Goal: Task Accomplishment & Management: Manage account settings

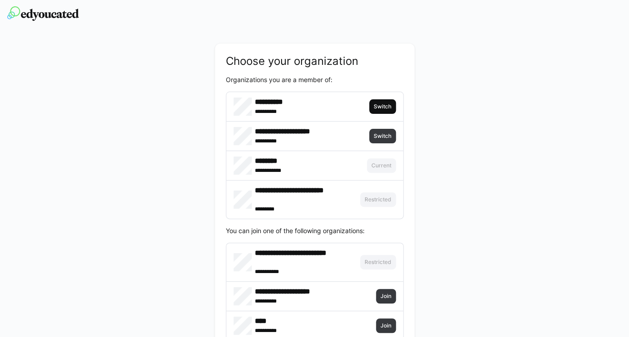
click at [384, 102] on span "Switch" at bounding box center [382, 106] width 27 height 15
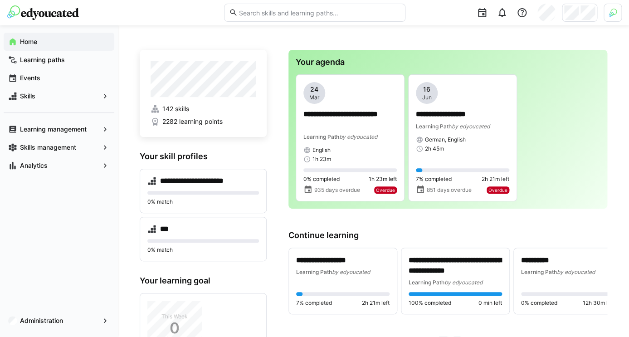
click at [610, 15] on img at bounding box center [613, 13] width 8 height 8
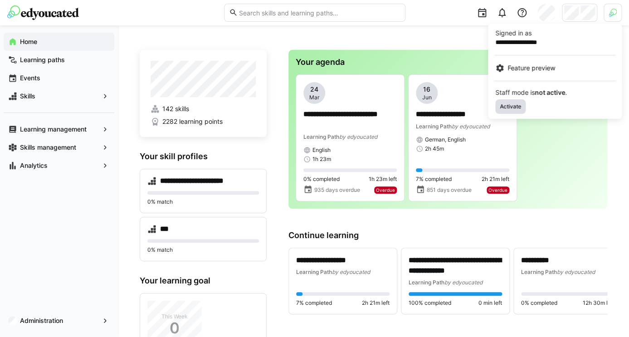
click at [525, 104] on span "Activate" at bounding box center [510, 106] width 30 height 15
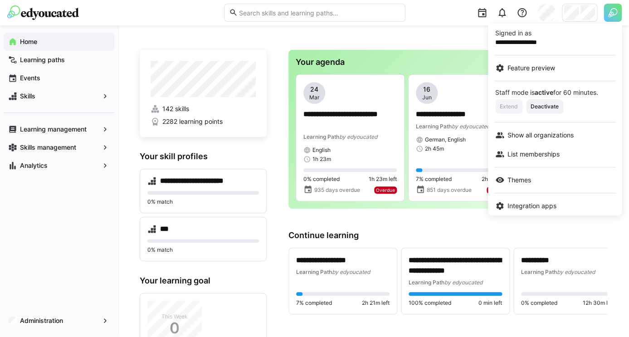
click at [575, 10] on div at bounding box center [314, 168] width 629 height 337
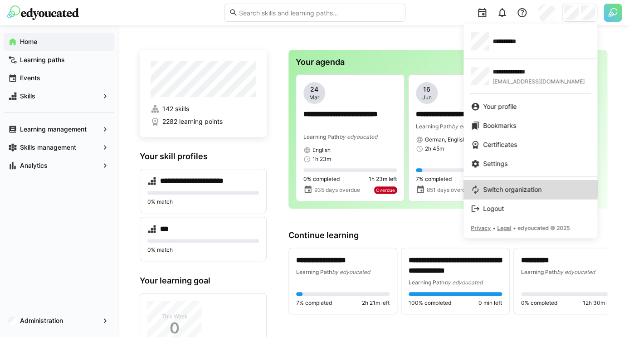
click at [490, 185] on link "Switch organization" at bounding box center [530, 189] width 134 height 19
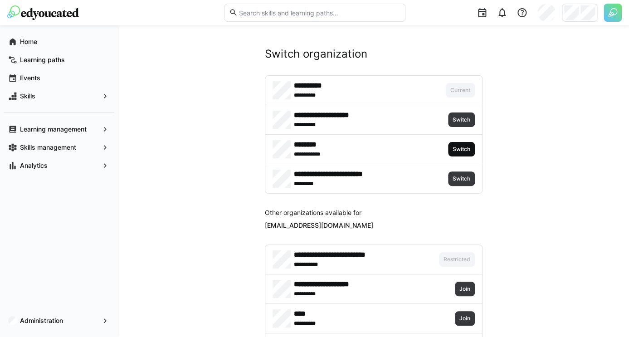
click at [454, 153] on span "Switch" at bounding box center [462, 149] width 20 height 7
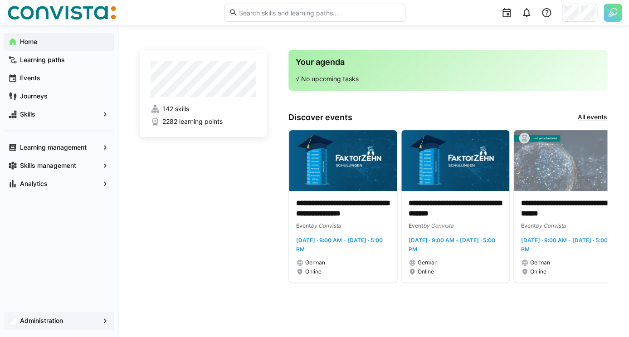
click at [76, 319] on span "Administration" at bounding box center [59, 320] width 81 height 9
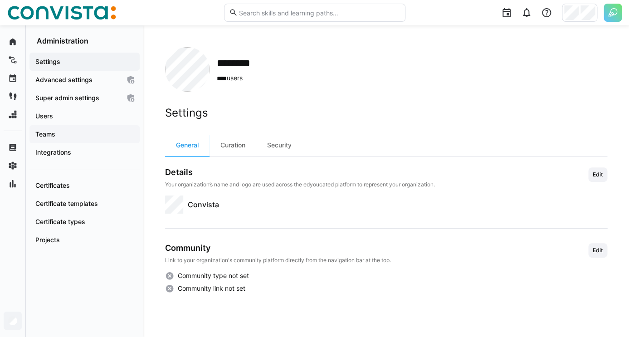
click at [88, 138] on span "Teams" at bounding box center [84, 134] width 101 height 9
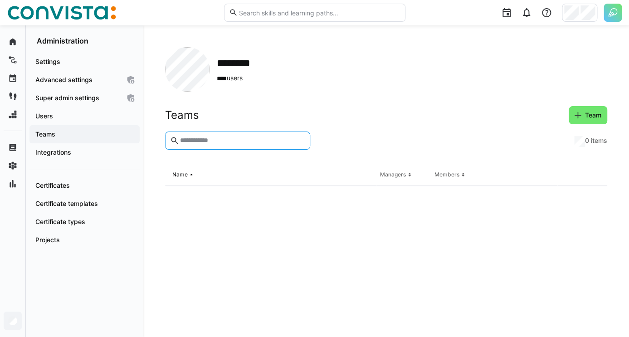
click at [239, 137] on input "text" at bounding box center [242, 141] width 126 height 8
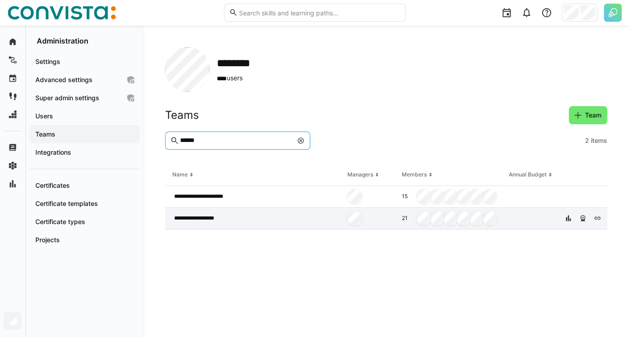
type input "******"
click at [287, 219] on div "**********" at bounding box center [254, 219] width 179 height 22
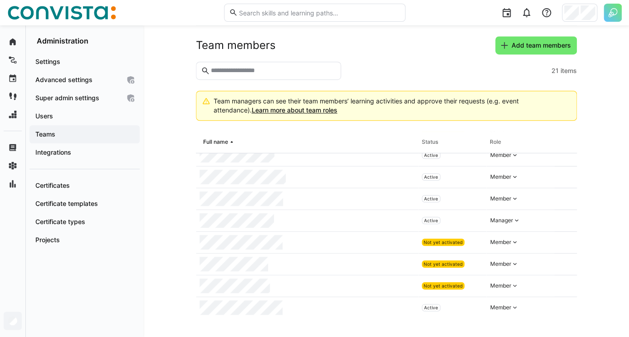
scroll to position [18, 0]
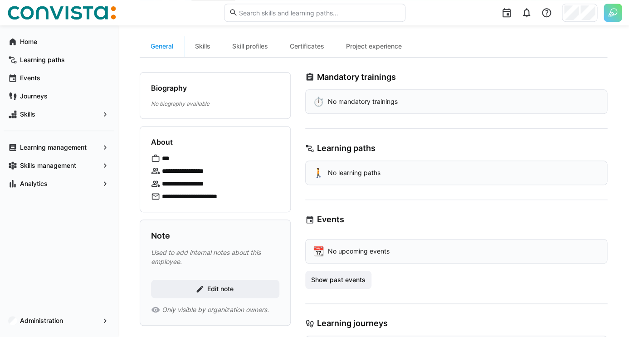
scroll to position [120, 0]
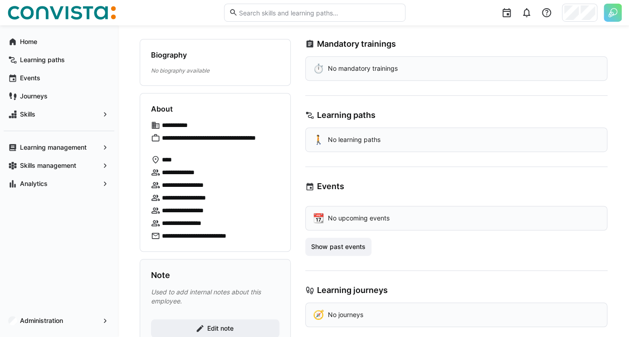
scroll to position [122, 0]
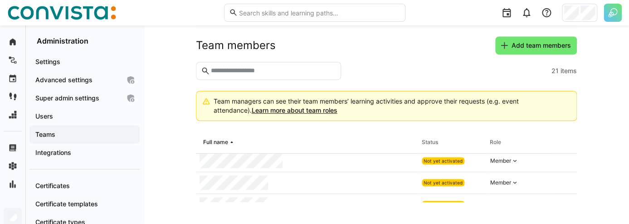
scroll to position [90, 0]
